Goal: Information Seeking & Learning: Learn about a topic

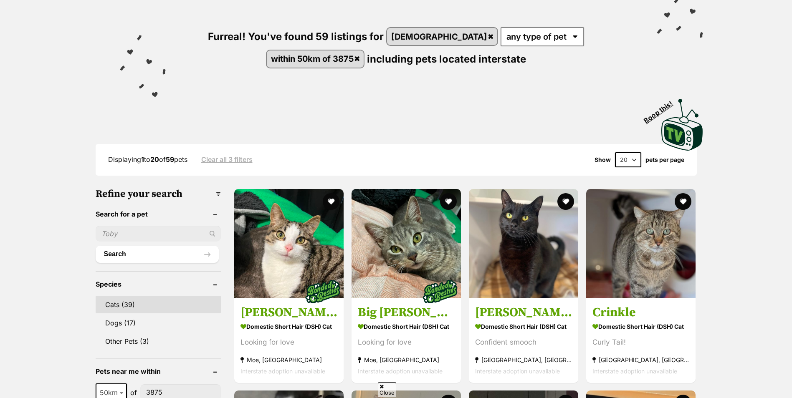
click at [133, 304] on link "Cats (39)" at bounding box center [158, 305] width 125 height 18
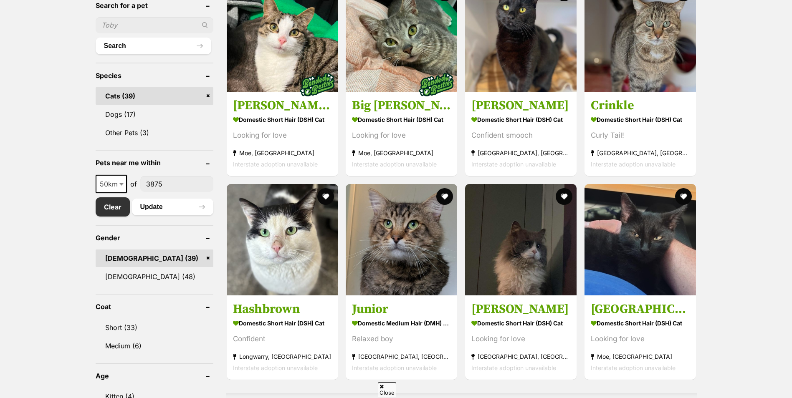
click at [118, 176] on span at bounding box center [122, 184] width 8 height 18
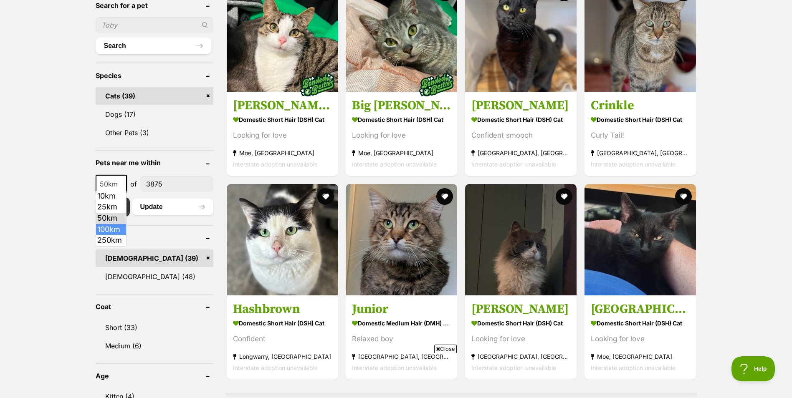
select select "100"
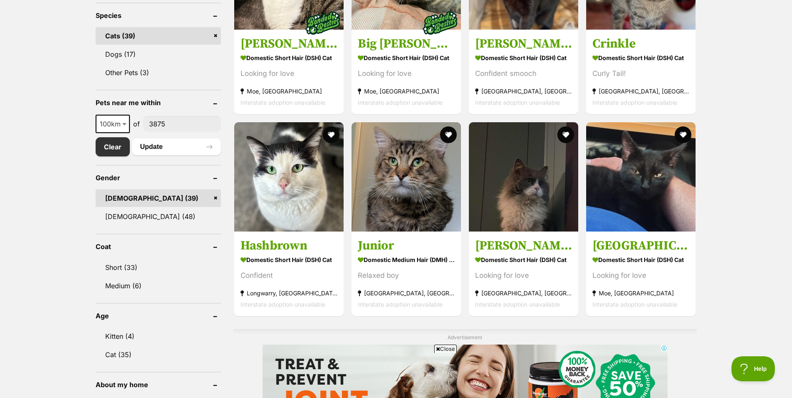
scroll to position [376, 0]
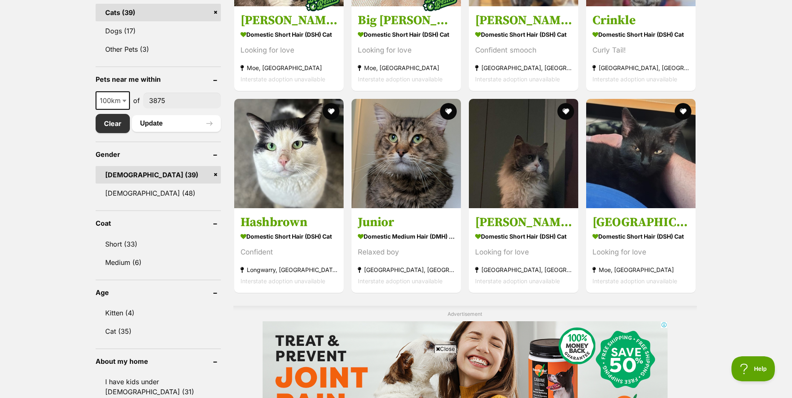
click at [215, 170] on link "Male (39)" at bounding box center [158, 175] width 125 height 18
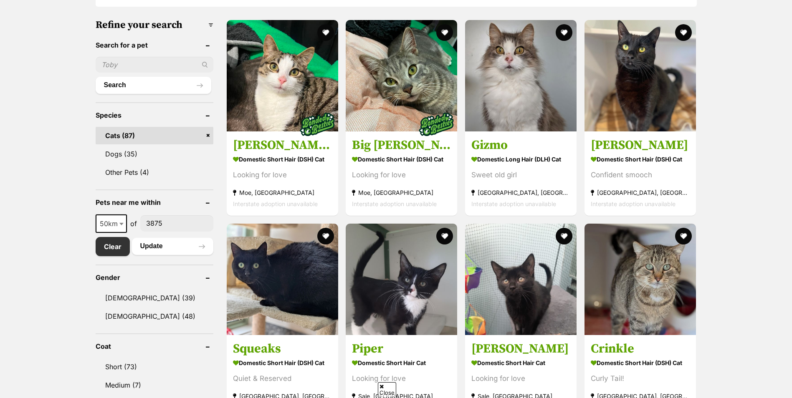
click at [157, 248] on button "Update" at bounding box center [172, 246] width 81 height 17
click at [122, 223] on b at bounding box center [121, 224] width 4 height 3
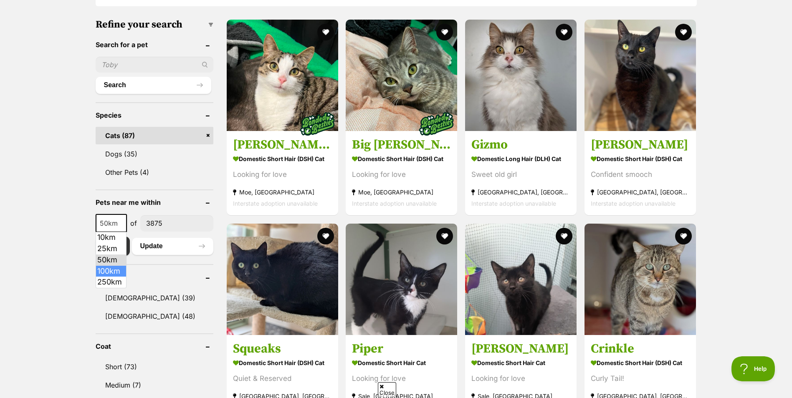
select select "100"
click at [147, 249] on button "Update" at bounding box center [172, 246] width 81 height 17
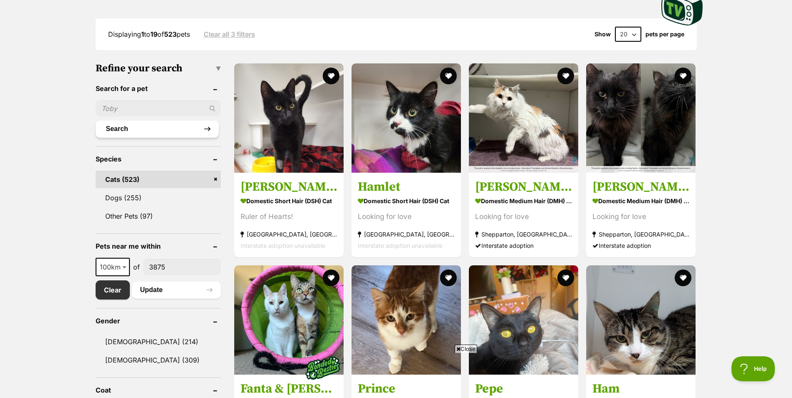
scroll to position [292, 0]
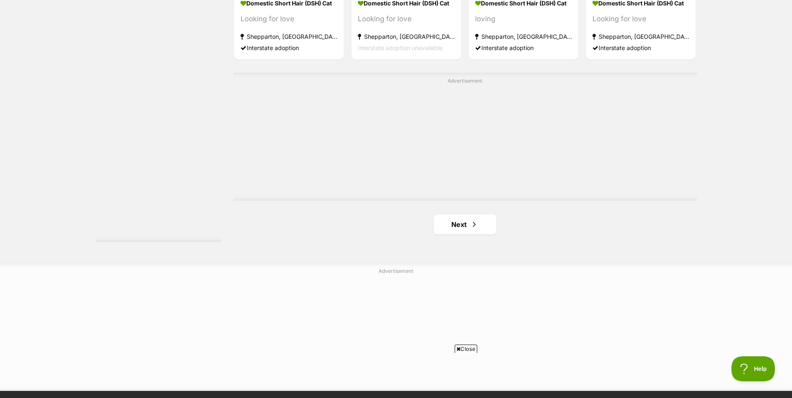
scroll to position [1461, 0]
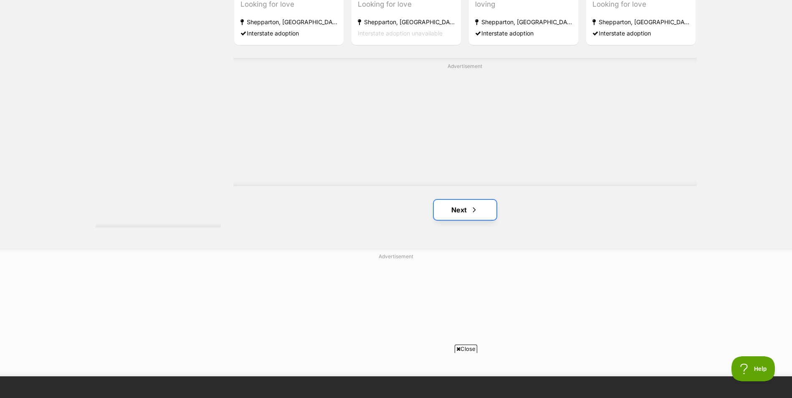
click at [472, 212] on span "Next page" at bounding box center [474, 210] width 8 height 10
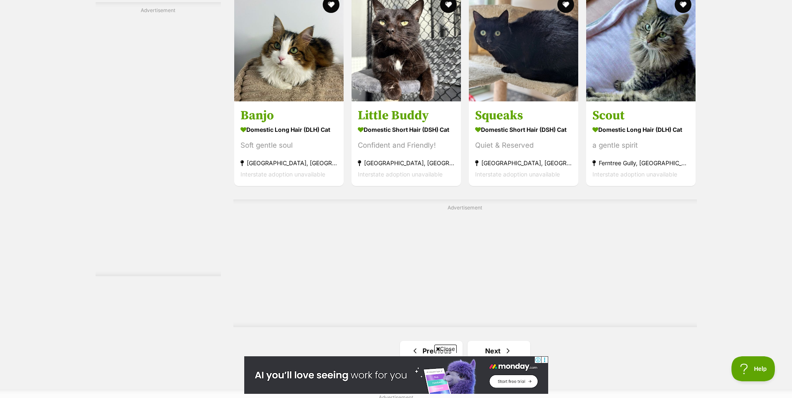
scroll to position [1461, 0]
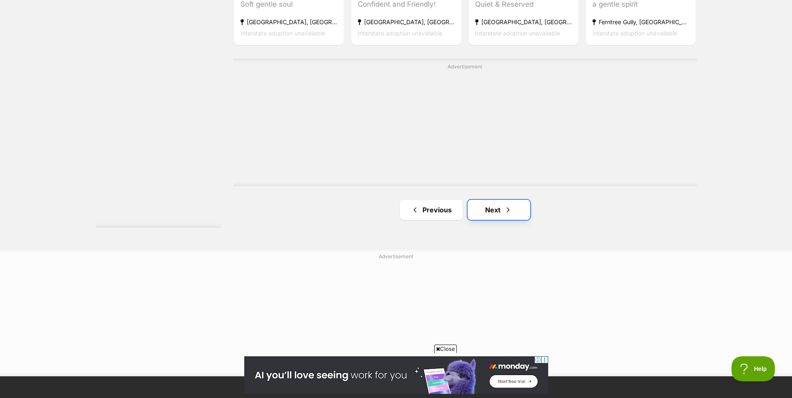
click at [496, 215] on link "Next" at bounding box center [499, 210] width 63 height 20
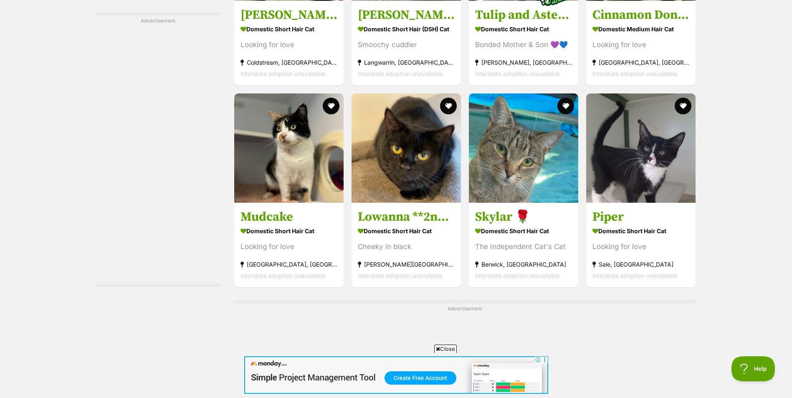
scroll to position [1294, 0]
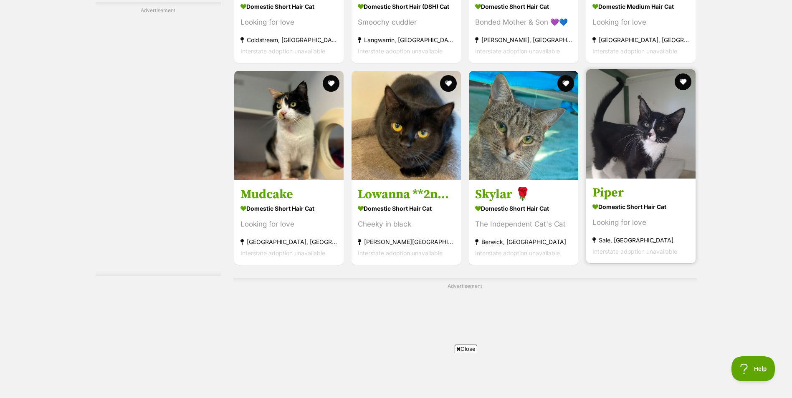
click at [641, 155] on img at bounding box center [640, 123] width 109 height 109
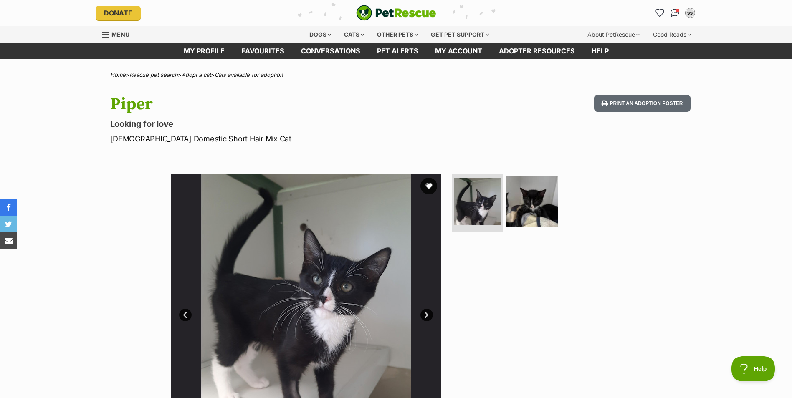
scroll to position [167, 0]
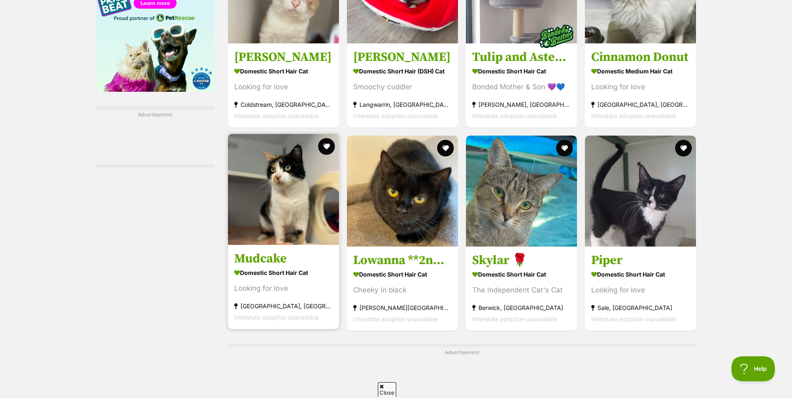
click at [298, 198] on img at bounding box center [283, 189] width 111 height 111
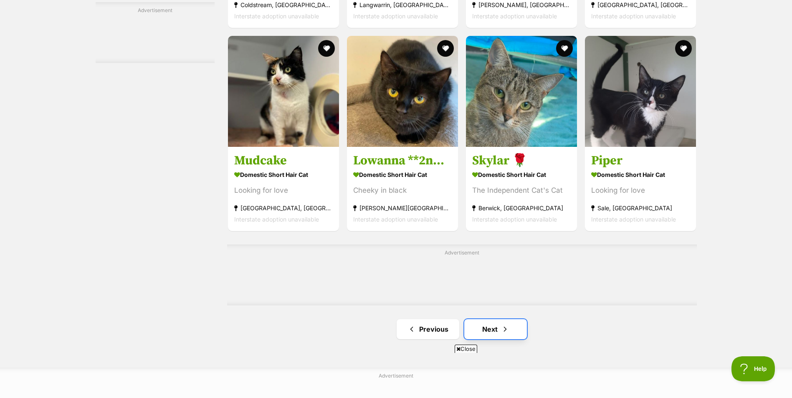
click at [501, 334] on span "Next page" at bounding box center [505, 329] width 8 height 10
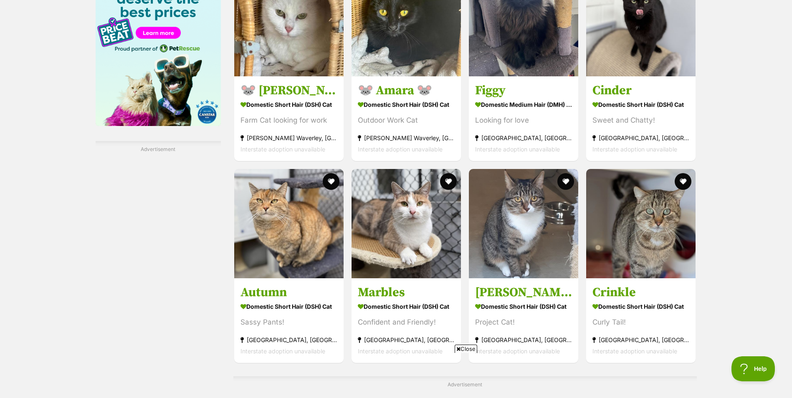
scroll to position [1169, 0]
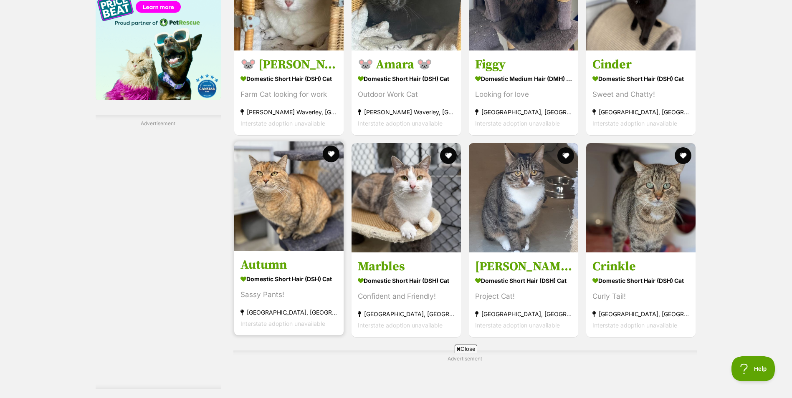
click at [296, 197] on img at bounding box center [288, 196] width 109 height 109
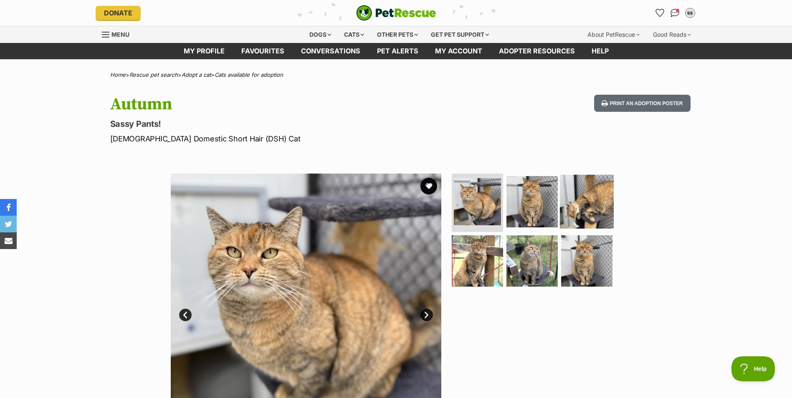
click at [583, 209] on img at bounding box center [587, 202] width 54 height 54
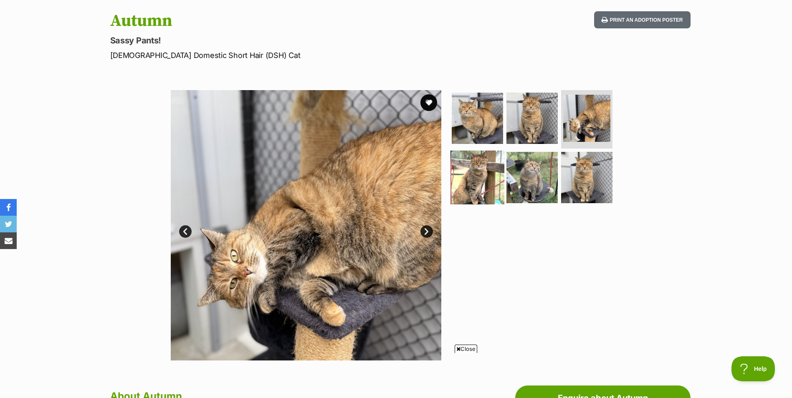
click at [486, 168] on img at bounding box center [477, 177] width 54 height 54
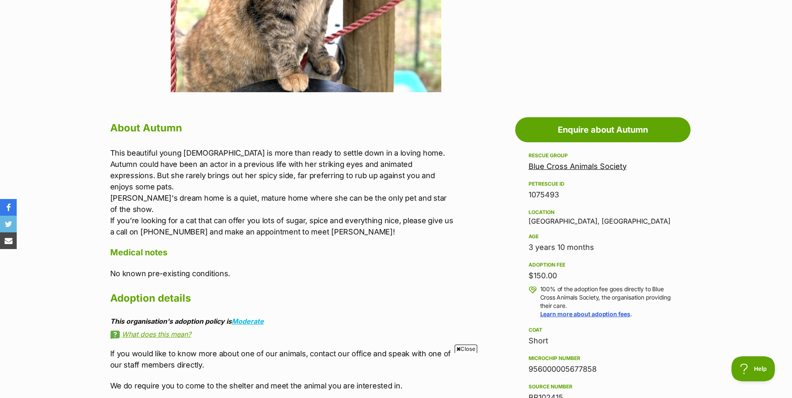
scroll to position [376, 0]
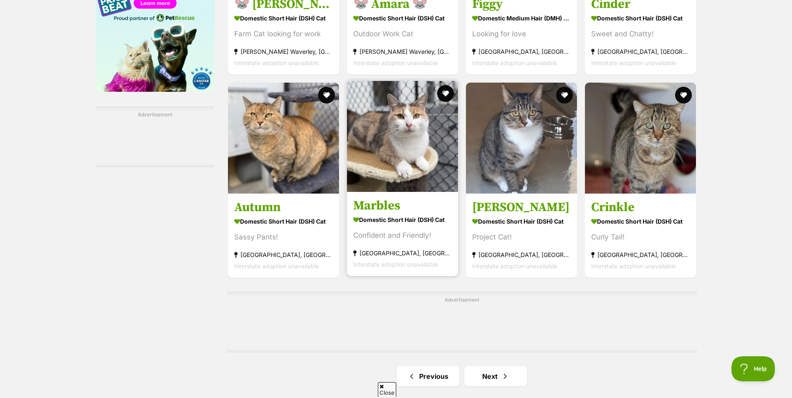
click at [384, 142] on img at bounding box center [402, 136] width 111 height 111
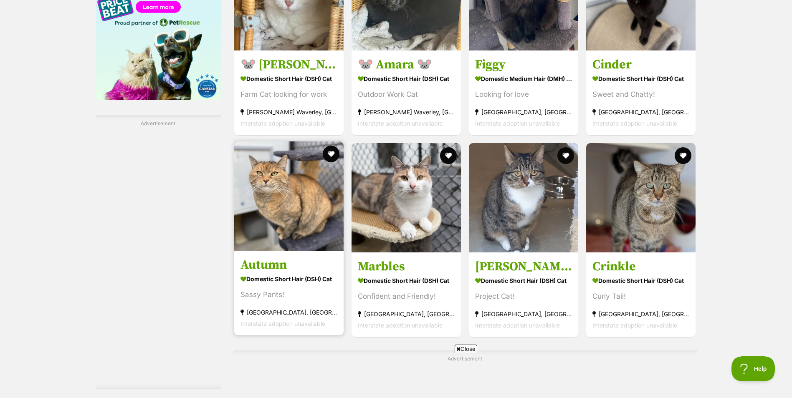
scroll to position [1378, 0]
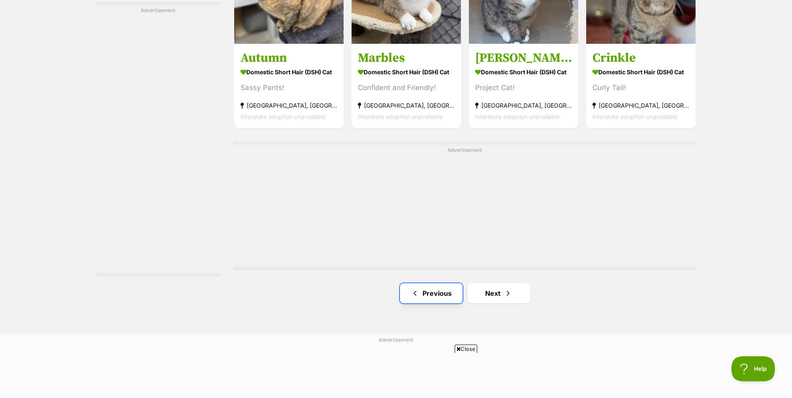
click at [423, 291] on link "Previous" at bounding box center [431, 293] width 63 height 20
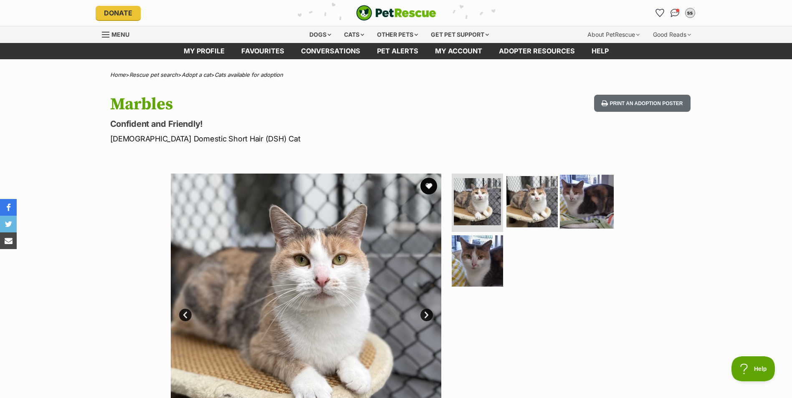
click at [571, 207] on img at bounding box center [587, 202] width 54 height 54
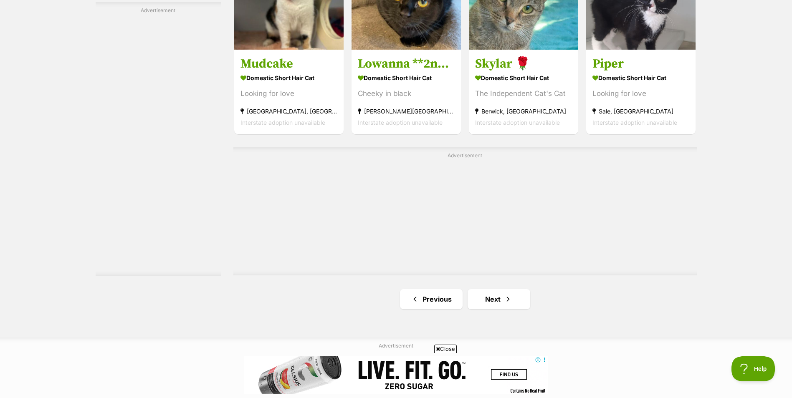
scroll to position [1628, 0]
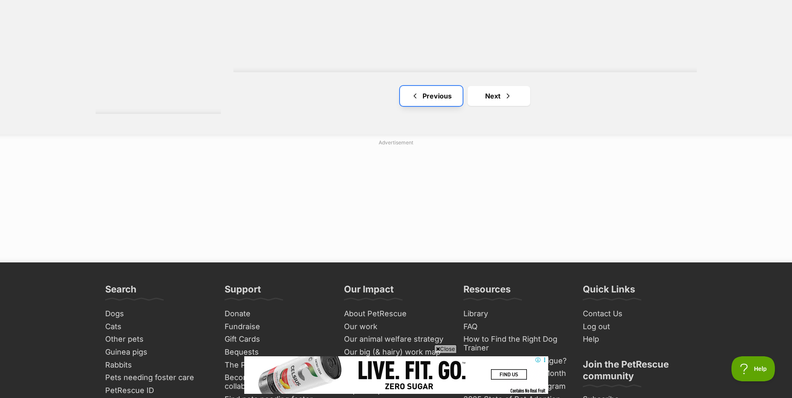
click at [421, 99] on link "Previous" at bounding box center [431, 96] width 63 height 20
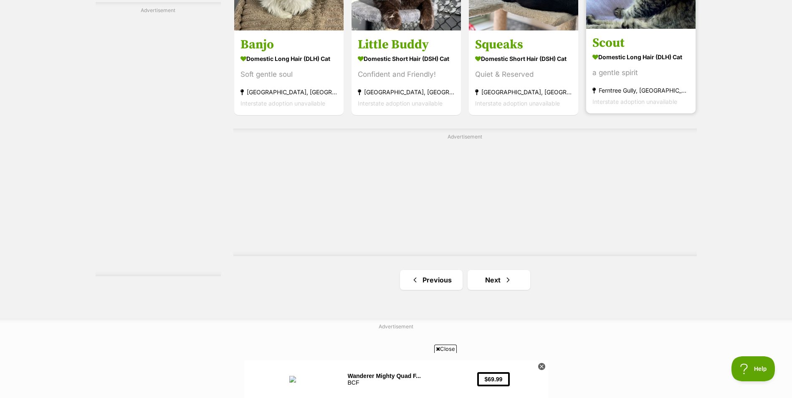
scroll to position [1503, 0]
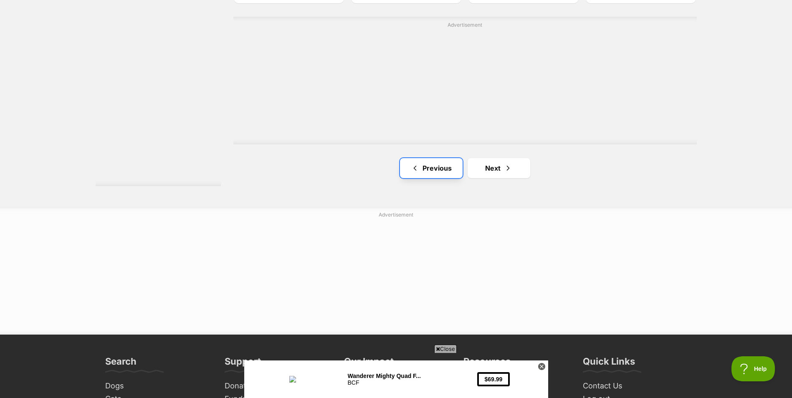
click at [438, 161] on link "Previous" at bounding box center [431, 168] width 63 height 20
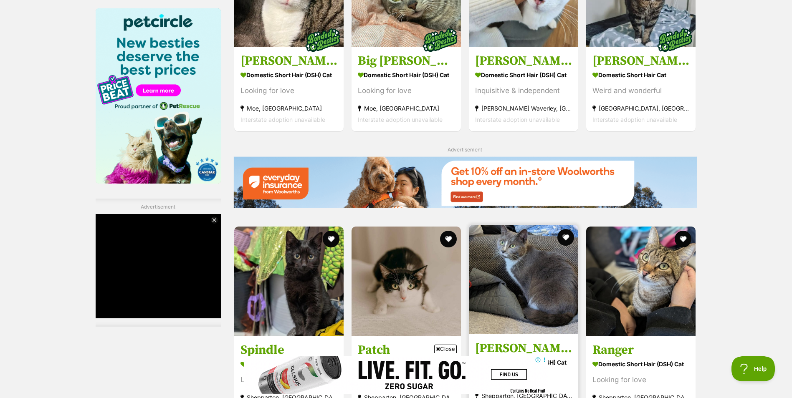
click at [527, 283] on img at bounding box center [523, 279] width 109 height 109
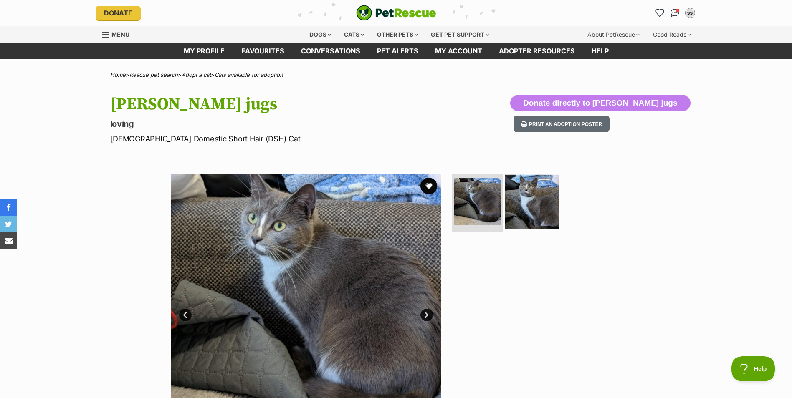
click at [537, 210] on img at bounding box center [532, 202] width 54 height 54
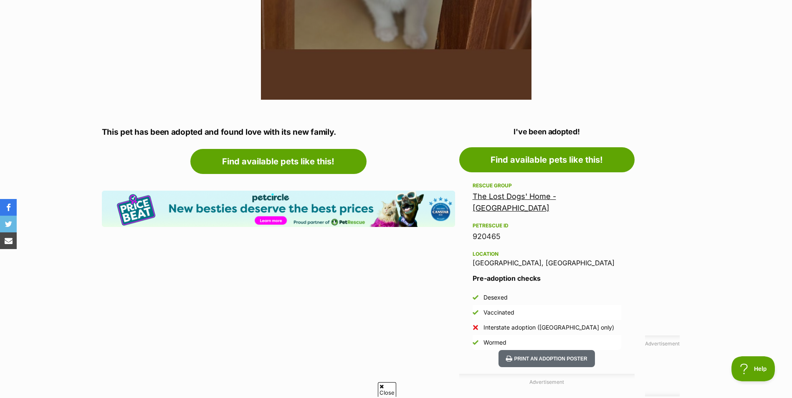
scroll to position [501, 0]
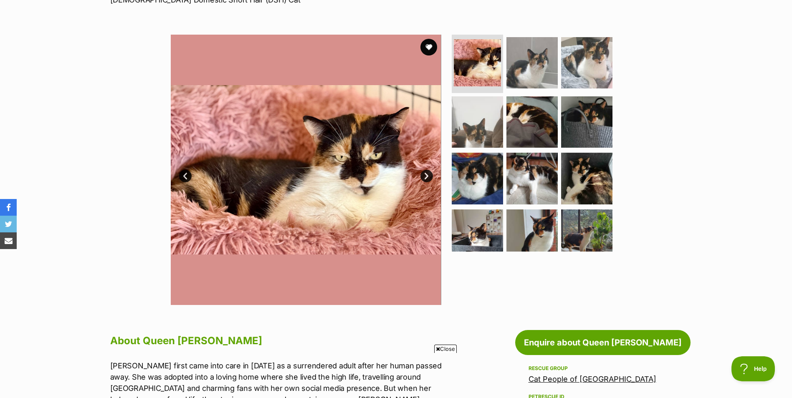
scroll to position [125, 0]
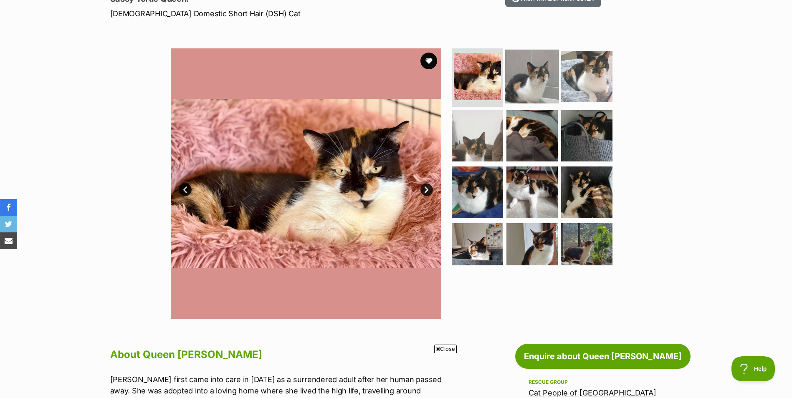
click at [531, 78] on img at bounding box center [532, 77] width 54 height 54
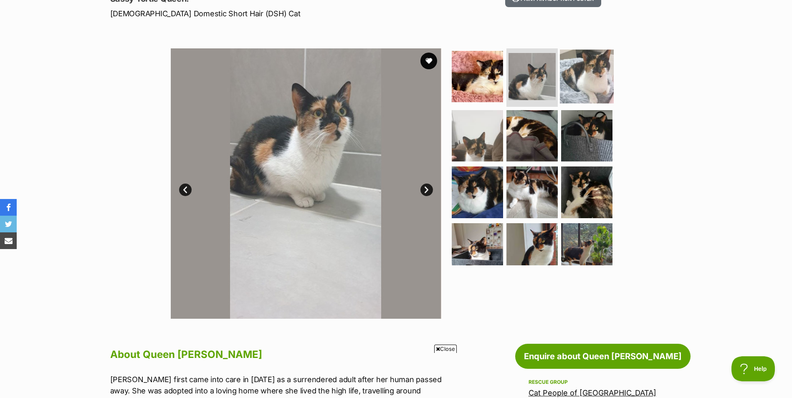
click at [589, 85] on img at bounding box center [587, 77] width 54 height 54
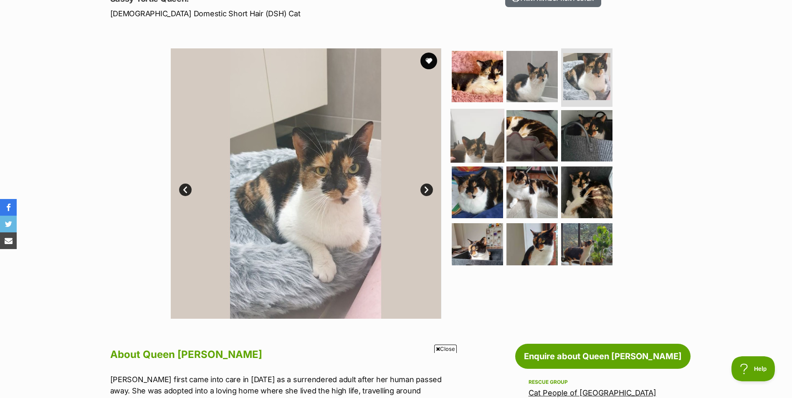
click at [486, 138] on img at bounding box center [477, 136] width 54 height 54
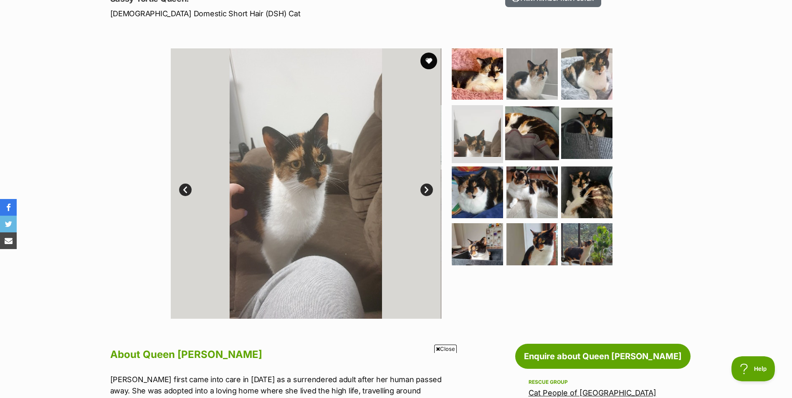
click at [529, 137] on img at bounding box center [532, 133] width 54 height 54
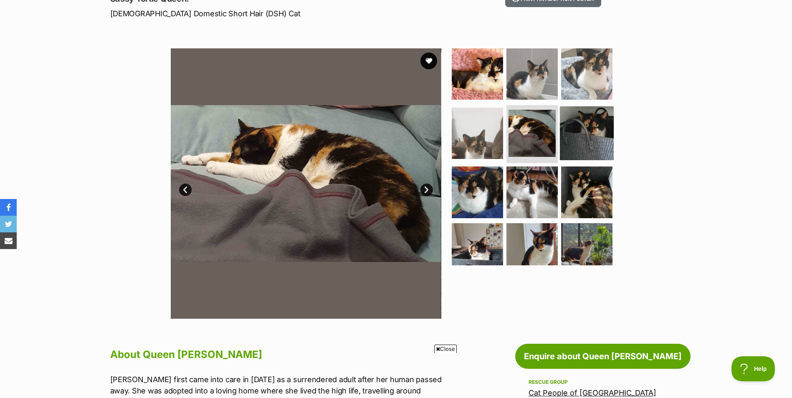
click at [589, 135] on img at bounding box center [587, 133] width 54 height 54
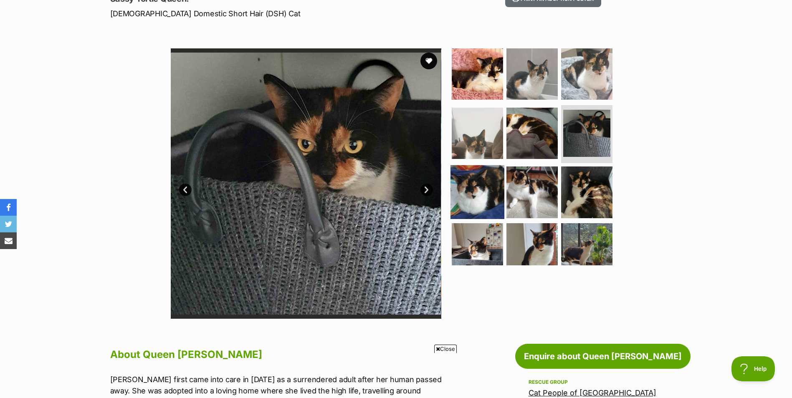
click at [481, 198] on img at bounding box center [477, 192] width 54 height 54
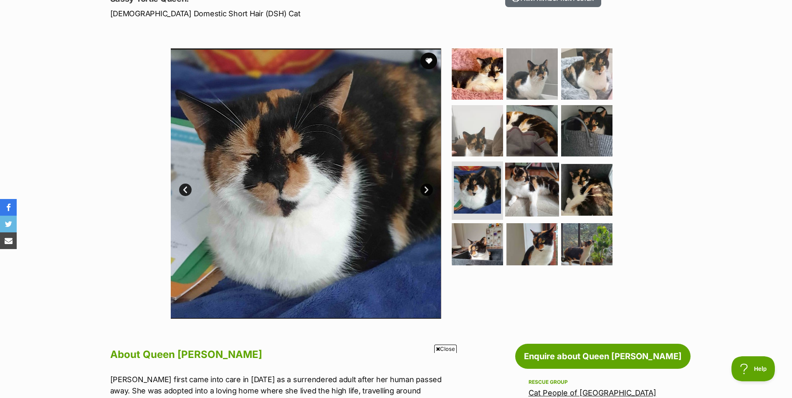
click at [533, 186] on img at bounding box center [532, 190] width 54 height 54
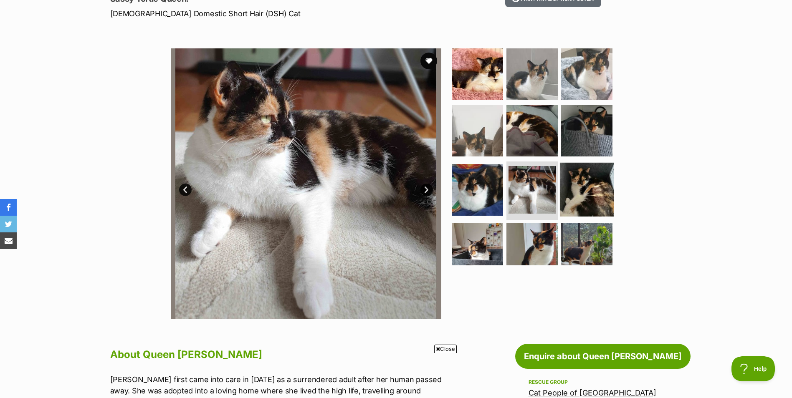
click at [585, 184] on img at bounding box center [587, 190] width 54 height 54
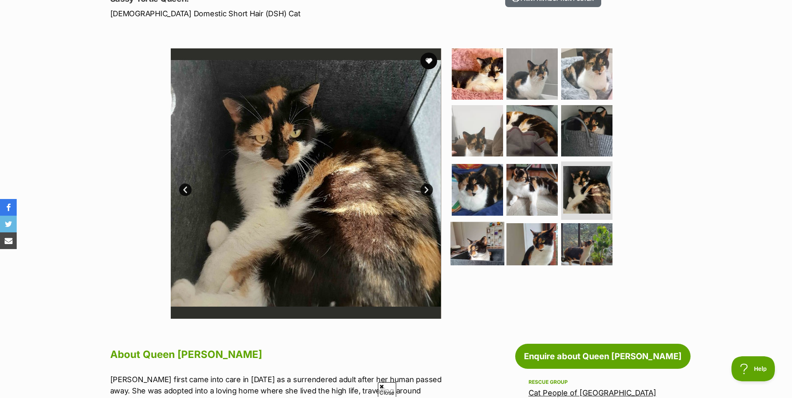
click at [479, 236] on img at bounding box center [477, 249] width 54 height 54
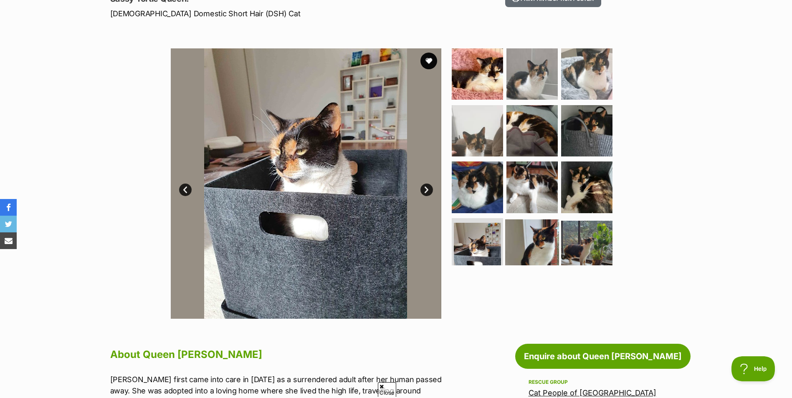
scroll to position [0, 0]
click at [539, 235] on img at bounding box center [532, 247] width 54 height 54
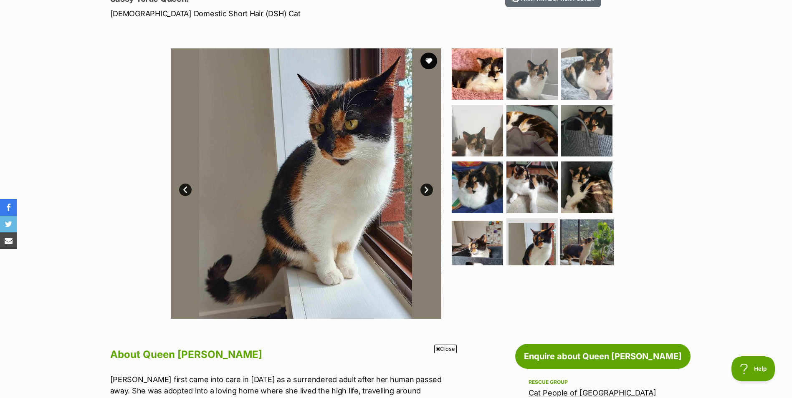
click at [590, 235] on img at bounding box center [587, 247] width 54 height 54
